Goal: Ask a question

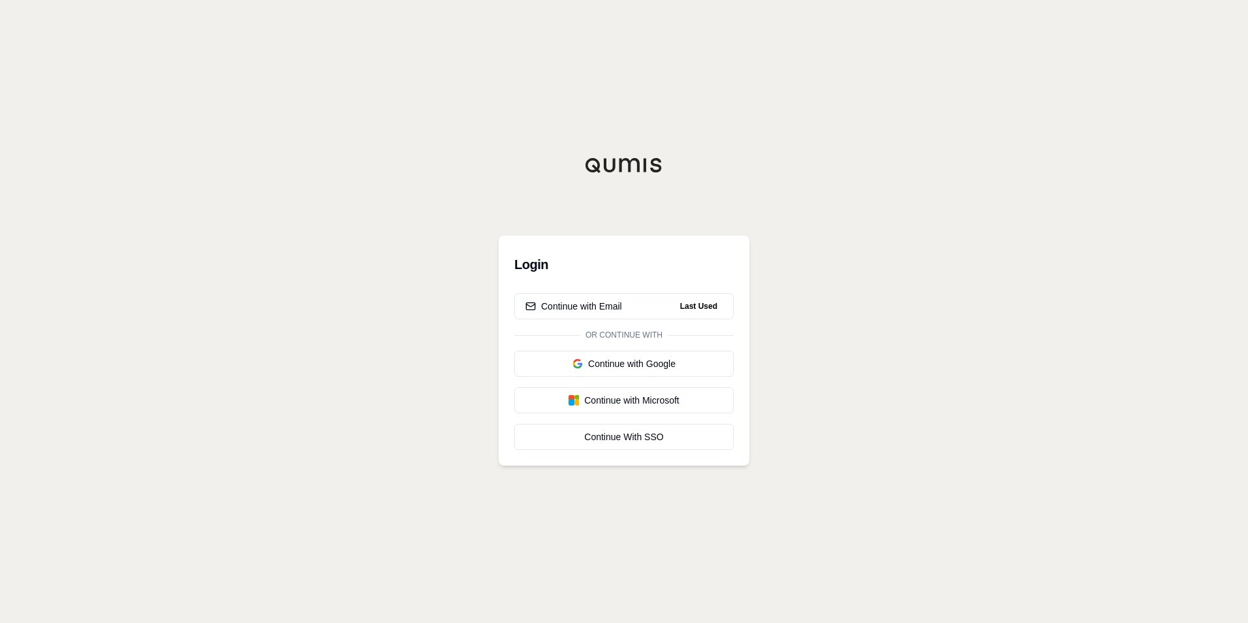
click at [914, 268] on div "Login Continue with Email Last Used Or continue with Continue with Google Conti…" at bounding box center [624, 311] width 1248 height 623
click at [640, 310] on button "Continue with Email Last Used" at bounding box center [623, 306] width 219 height 26
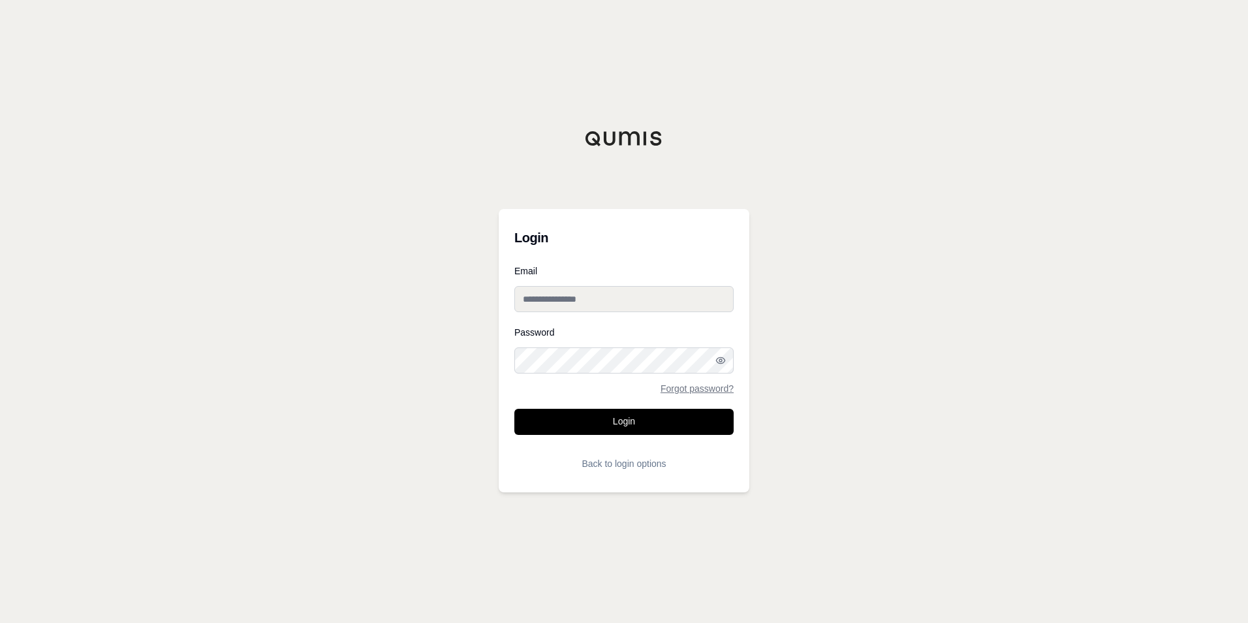
type input "**********"
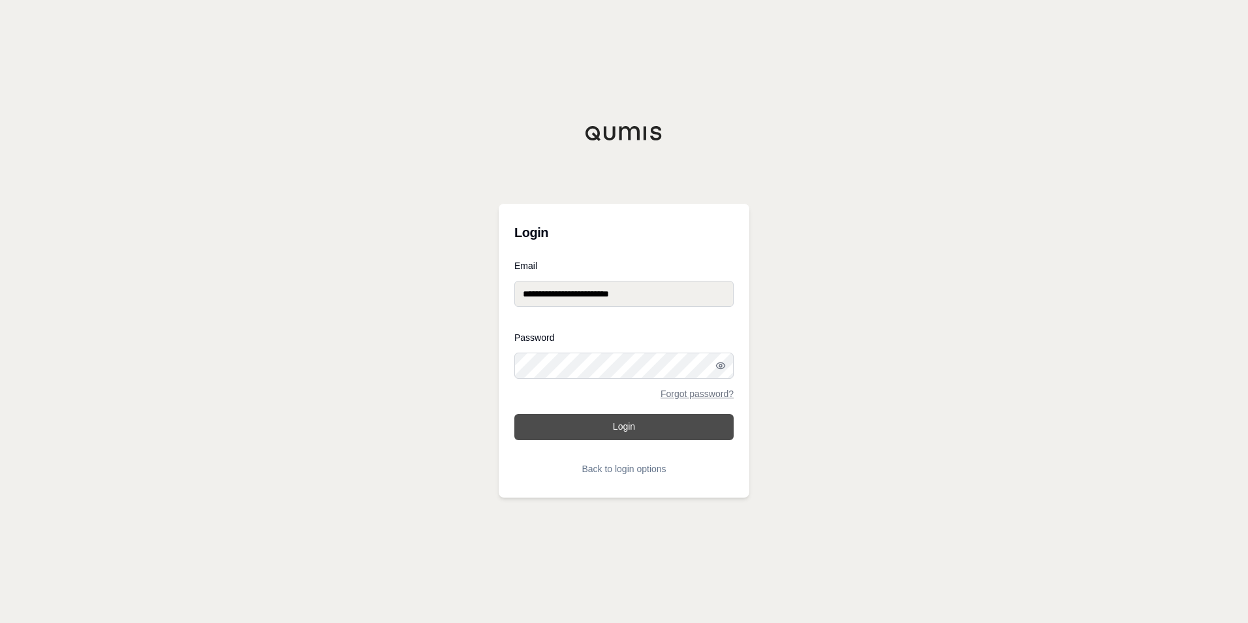
click at [600, 428] on button "Login" at bounding box center [623, 427] width 219 height 26
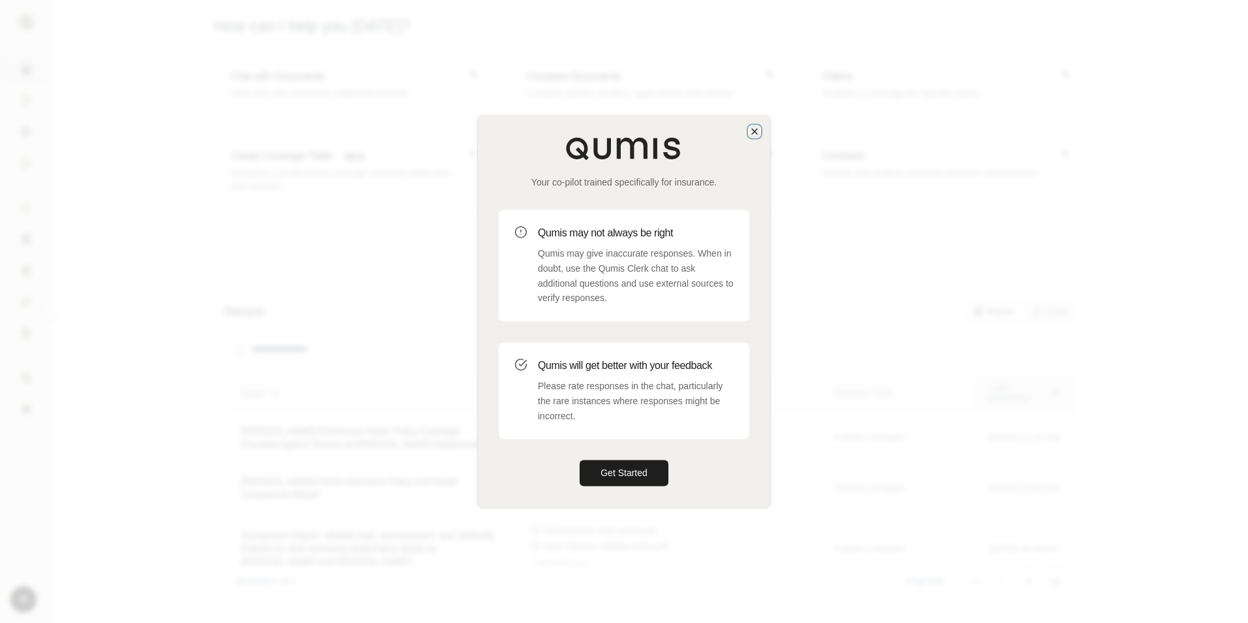
click at [751, 127] on icon "button" at bounding box center [754, 131] width 10 height 10
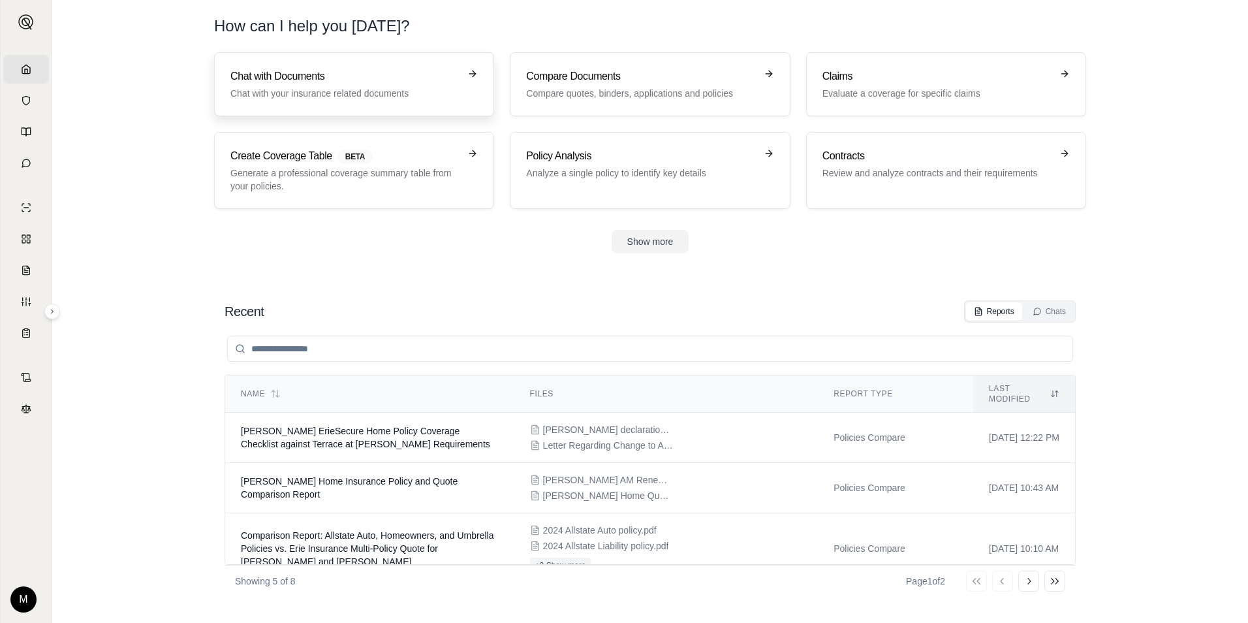
click at [302, 93] on p "Chat with your insurance related documents" at bounding box center [344, 93] width 229 height 13
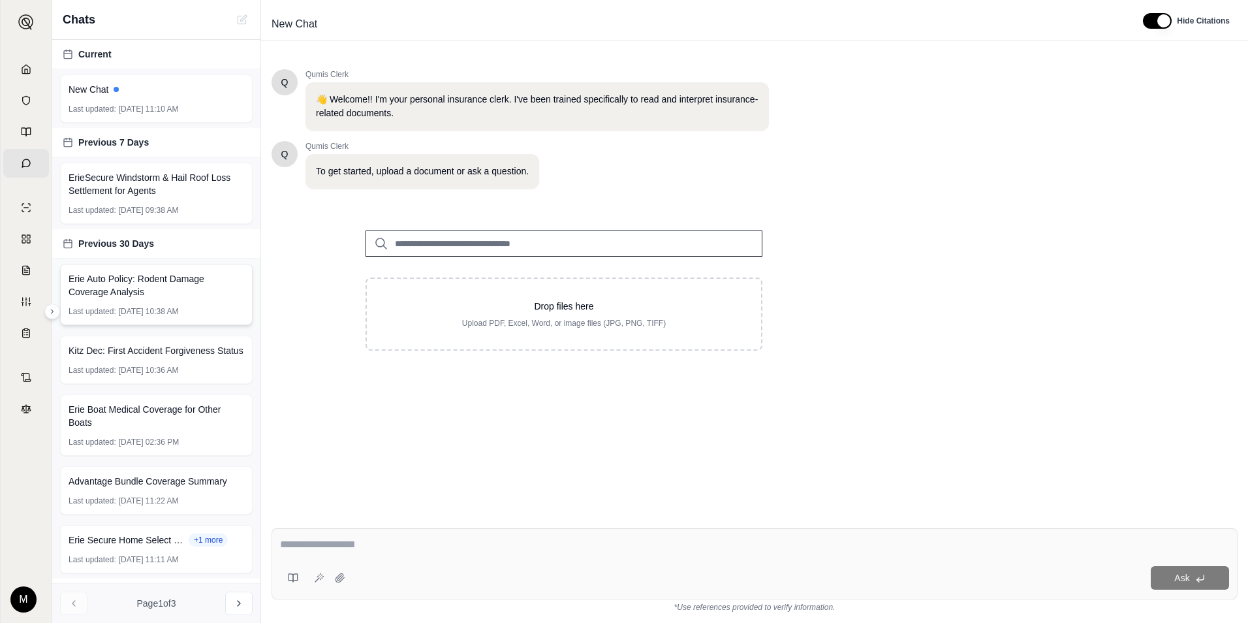
click at [121, 311] on span "[DATE] 10:38 AM" at bounding box center [149, 311] width 60 height 10
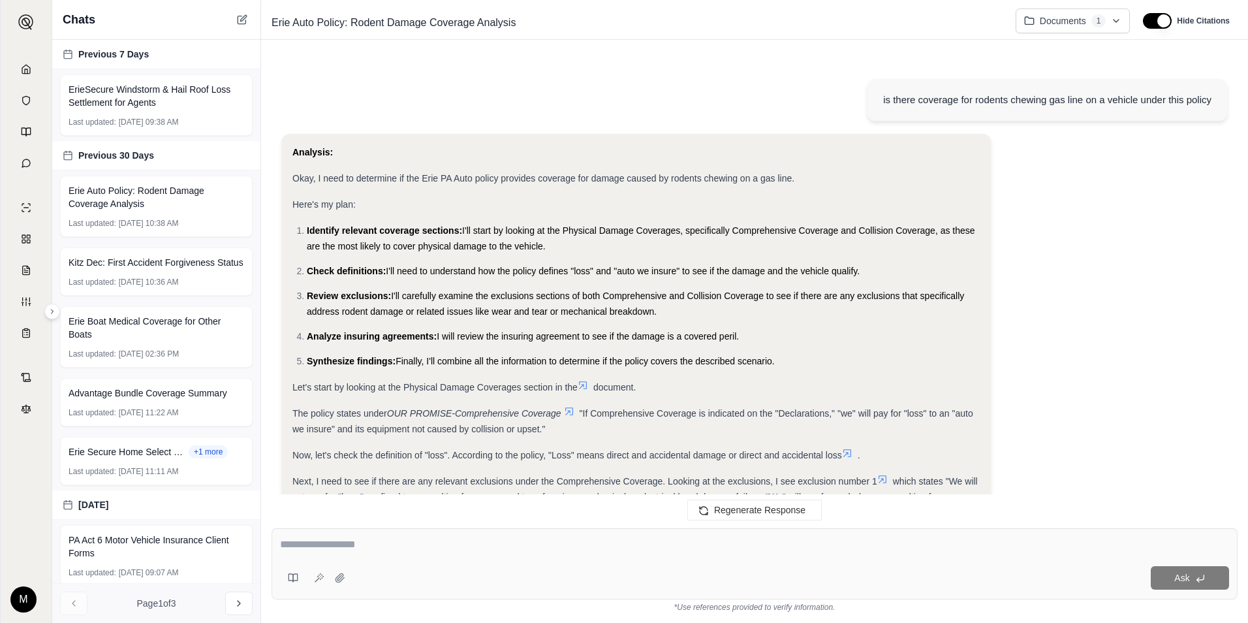
scroll to position [1414, 0]
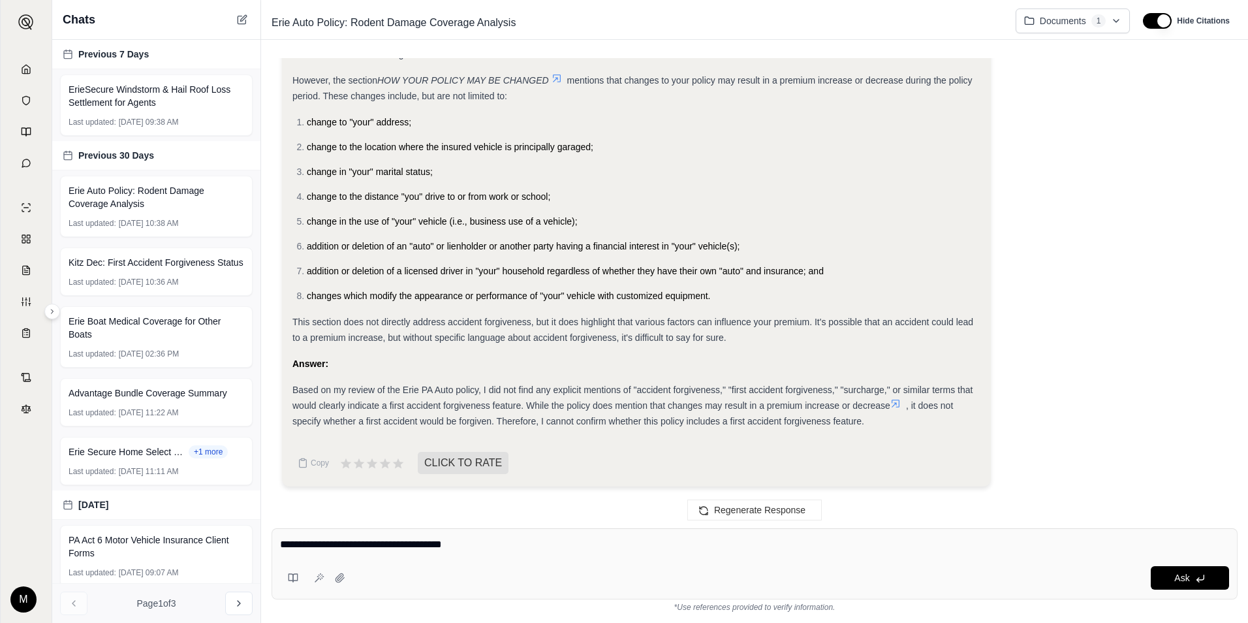
type textarea "**********"
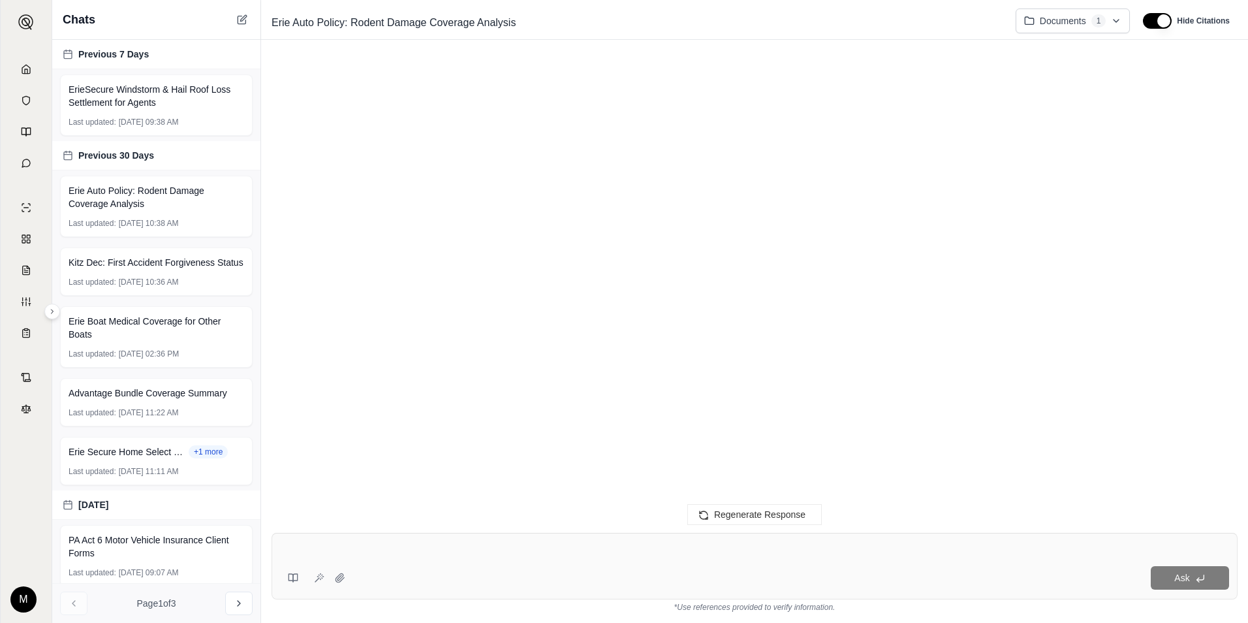
scroll to position [0, 0]
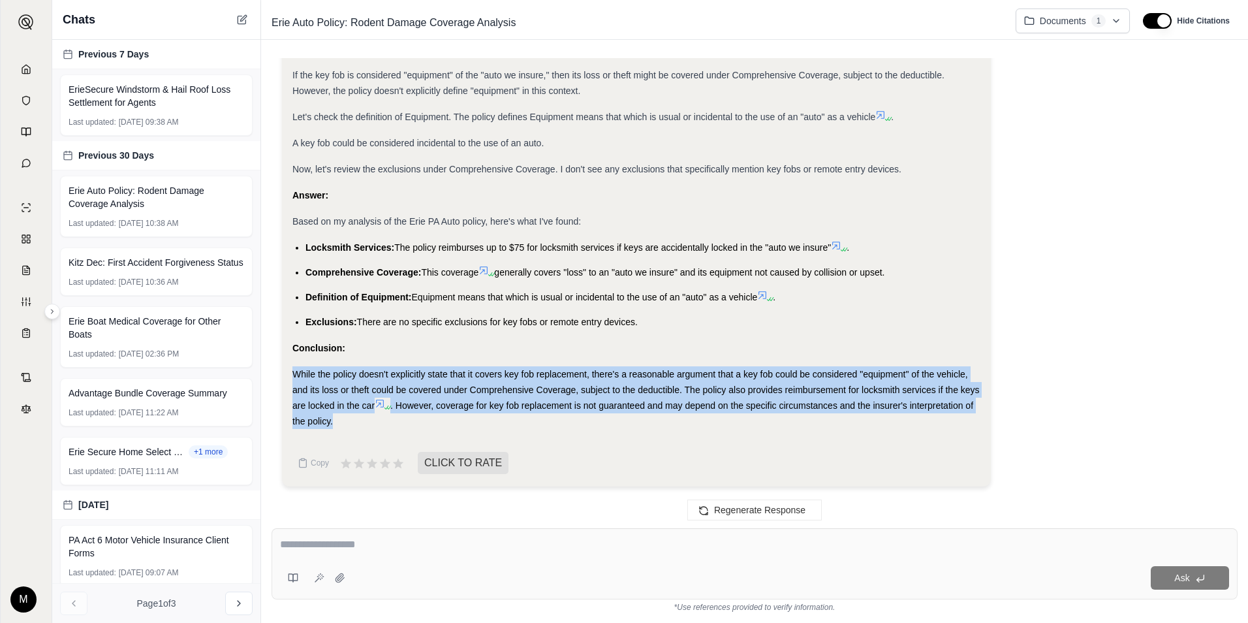
drag, startPoint x: 361, startPoint y: 424, endPoint x: 288, endPoint y: 367, distance: 92.6
click at [288, 367] on div "Analysis: Okay, I need to determine if the Erie PA Auto policy provides coverag…" at bounding box center [636, 53] width 709 height 867
click at [946, 365] on div "Analysis: Okay, I need to determine if the Erie PA Auto policy provides coverag…" at bounding box center [636, 29] width 688 height 799
drag, startPoint x: 347, startPoint y: 420, endPoint x: 293, endPoint y: 377, distance: 68.8
click at [293, 377] on div "While the policy doesn't explicitly state that it covers key fob replacement, t…" at bounding box center [636, 397] width 688 height 63
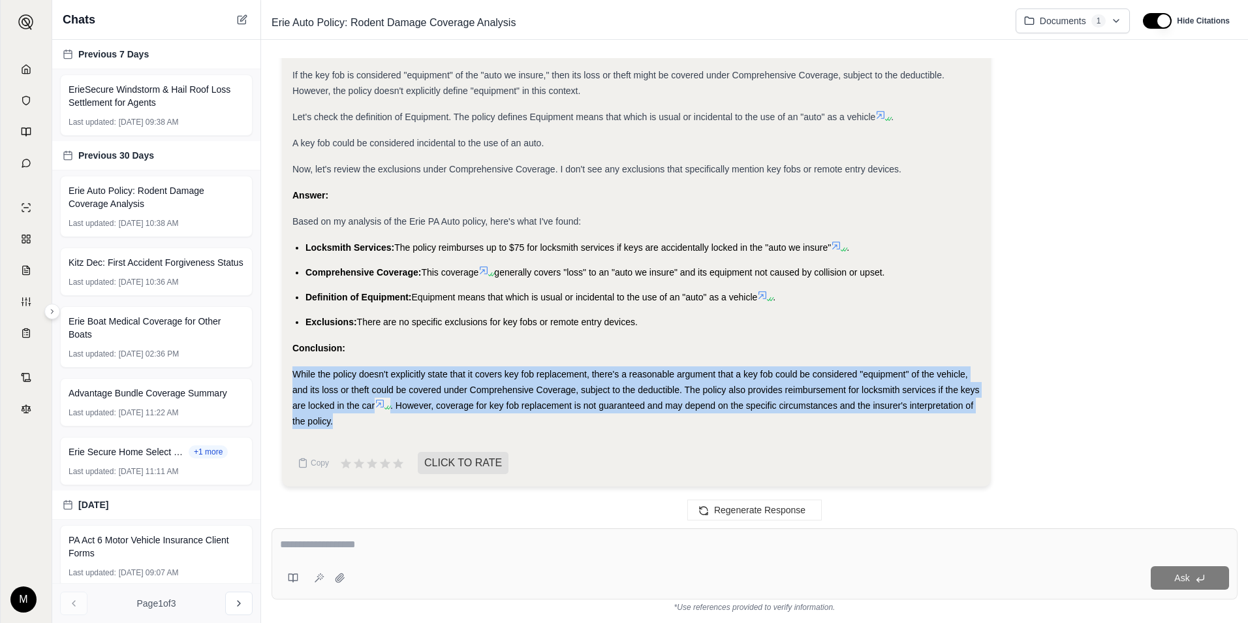
click at [781, 366] on div "While the policy doesn't explicitly state that it covers key fob replacement, t…" at bounding box center [636, 397] width 688 height 63
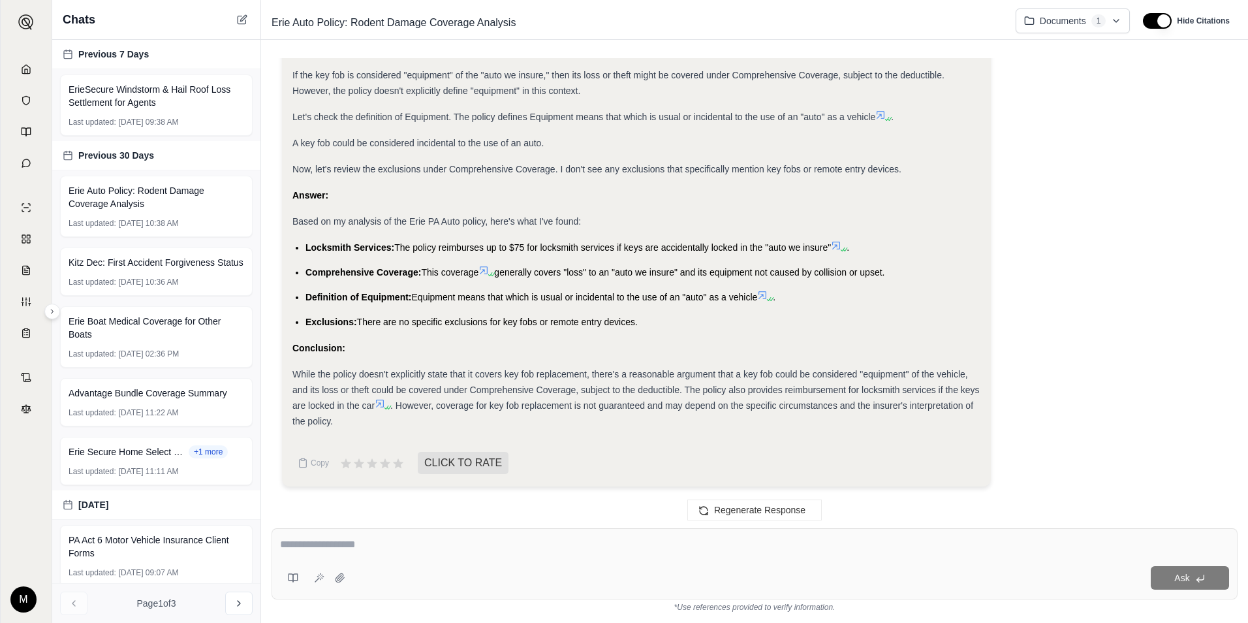
click at [1109, 262] on div "Analysis: Okay, I need to determine if the Erie PA Auto policy provides coverag…" at bounding box center [754, 58] width 945 height 877
click at [1042, 364] on div "Analysis: Okay, I need to determine if the Erie PA Auto policy provides coverag…" at bounding box center [754, 58] width 945 height 877
